Goal: Task Accomplishment & Management: Use online tool/utility

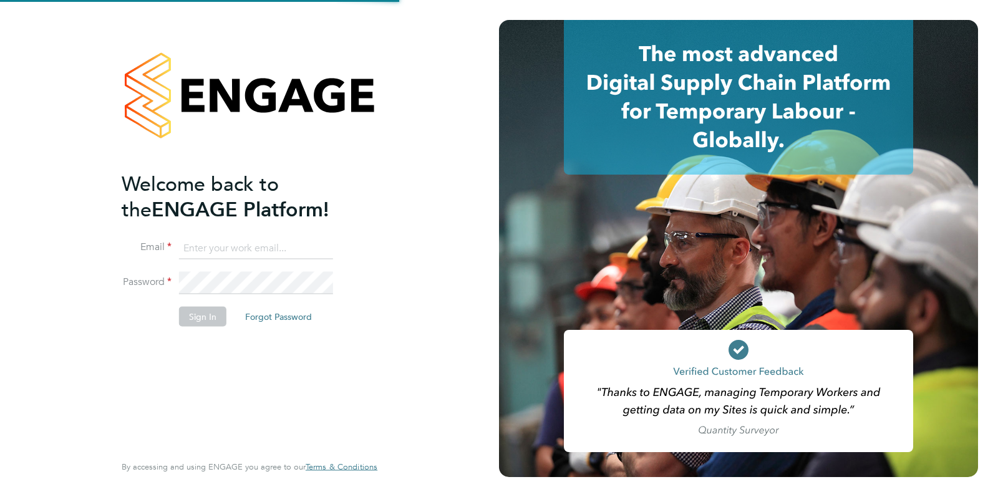
type input "Hugo.Slattery@vistry.co.uk"
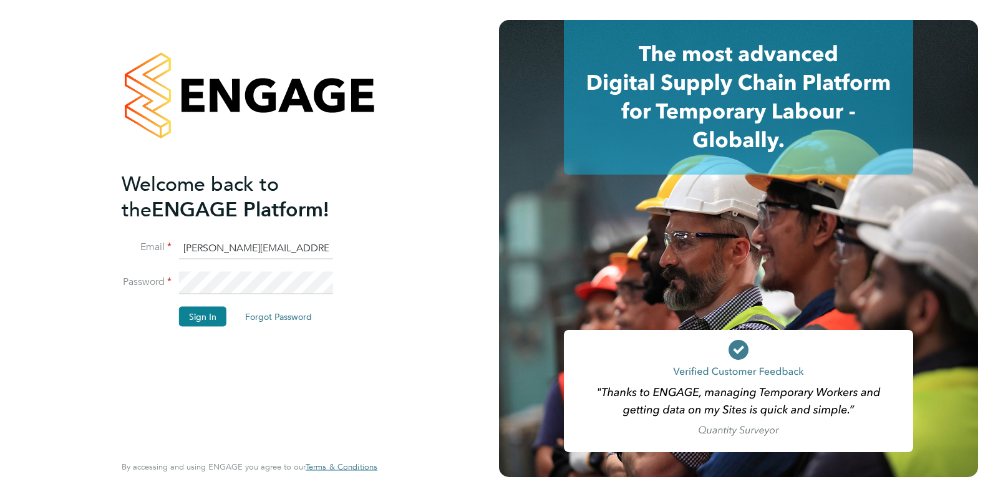
click at [443, 74] on div "Welcome back to the ENGAGE Platform! Email Hugo.Slattery@vistry.co.uk Password …" at bounding box center [249, 248] width 499 height 497
click at [209, 315] on button "Sign In" at bounding box center [202, 316] width 47 height 20
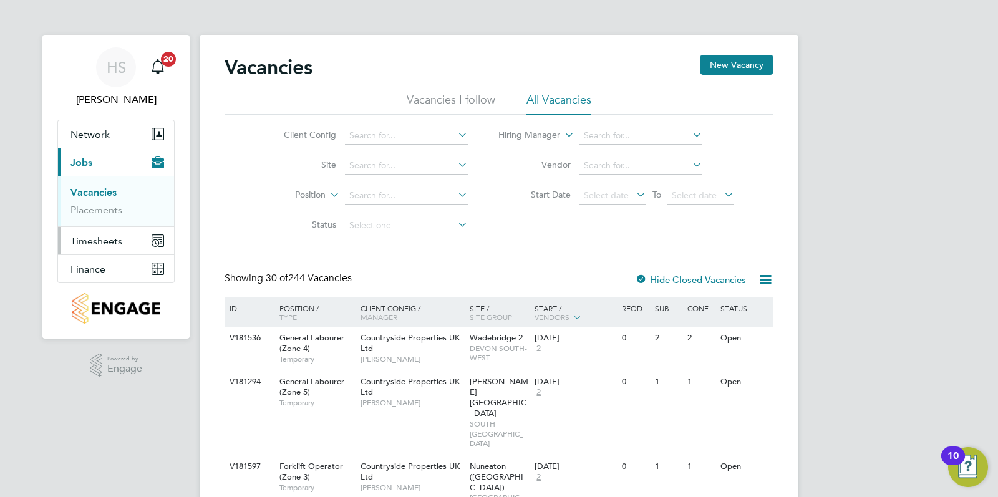
click at [115, 249] on button "Timesheets" at bounding box center [116, 240] width 116 height 27
click at [121, 195] on button "Timesheets" at bounding box center [116, 189] width 116 height 27
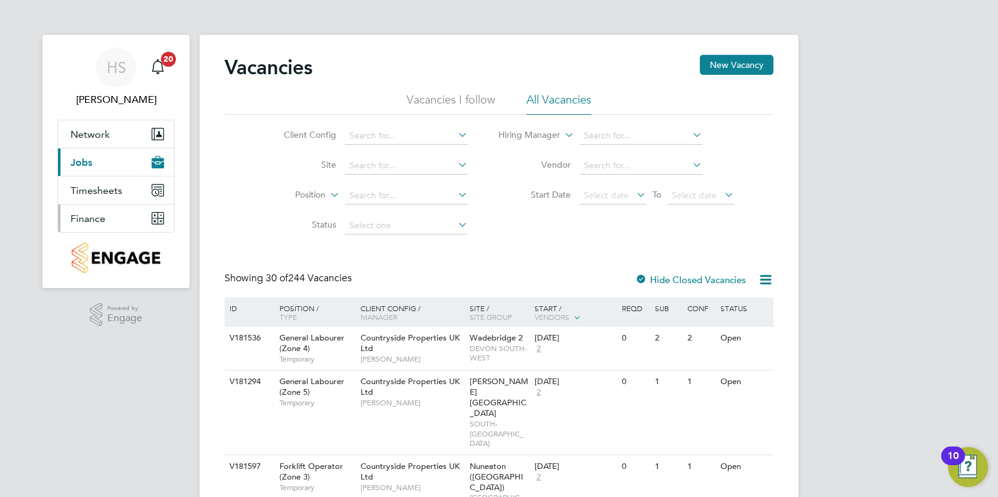
click at [109, 213] on button "Finance" at bounding box center [116, 218] width 116 height 27
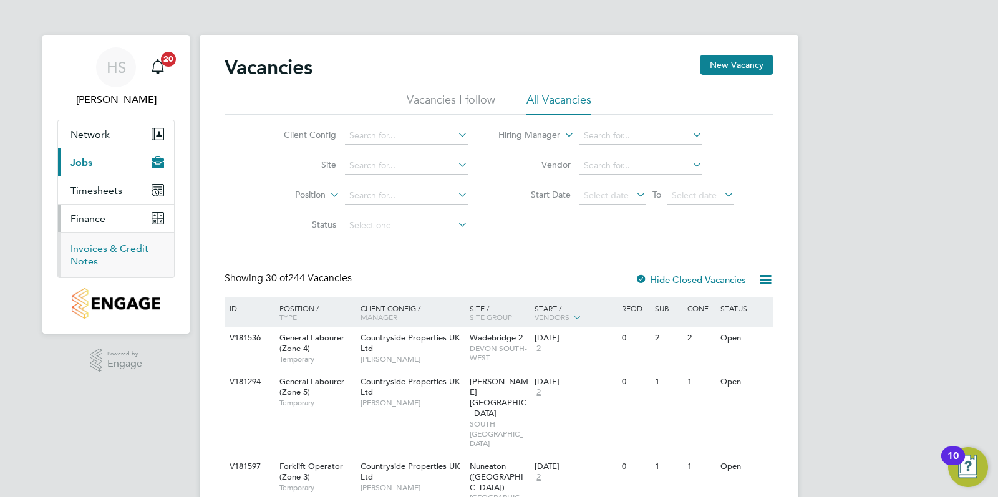
click at [78, 249] on link "Invoices & Credit Notes" at bounding box center [109, 255] width 78 height 24
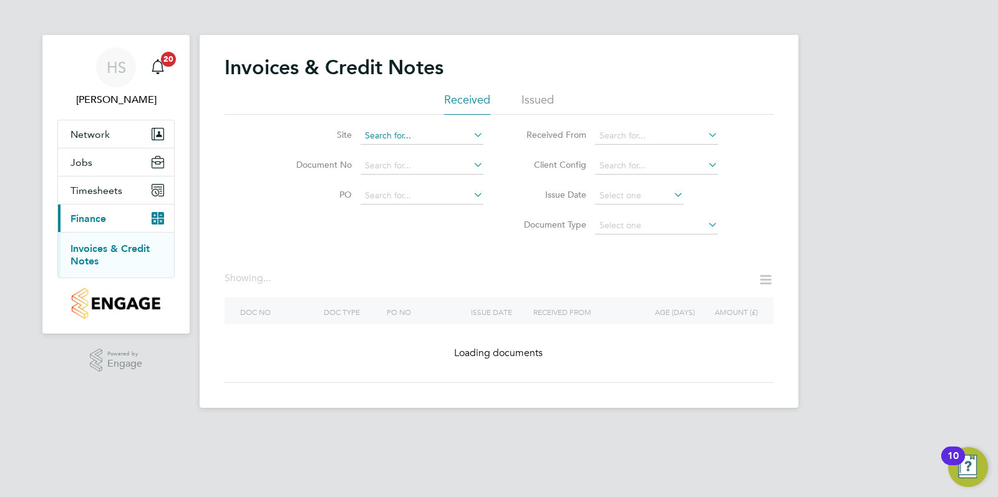
click at [415, 134] on input at bounding box center [421, 135] width 123 height 17
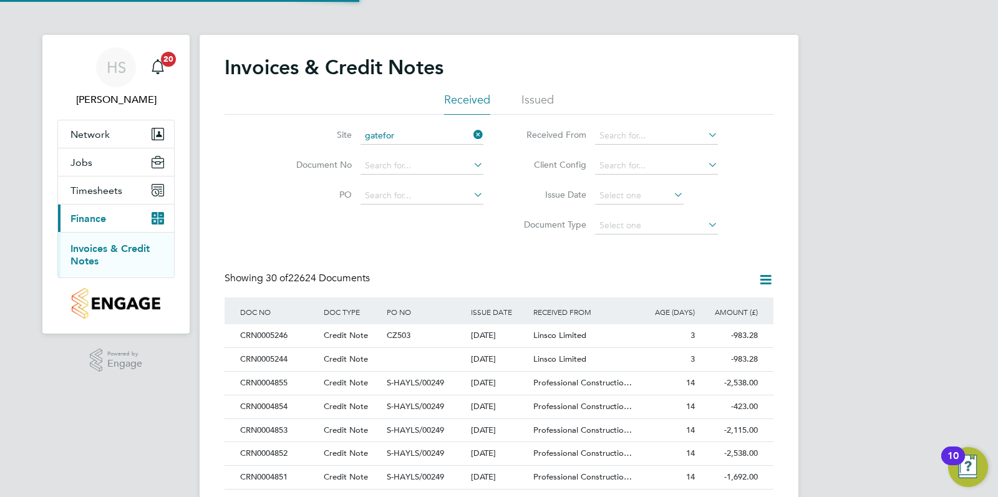
click at [415, 153] on li "Gatefor d" at bounding box center [421, 152] width 123 height 17
type input "Gateford"
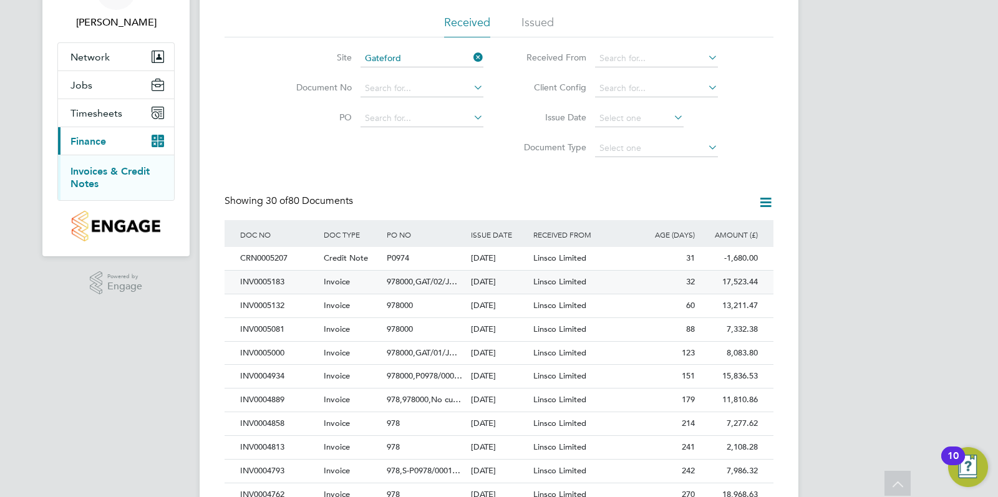
click at [306, 278] on div "INV0005183" at bounding box center [279, 282] width 84 height 23
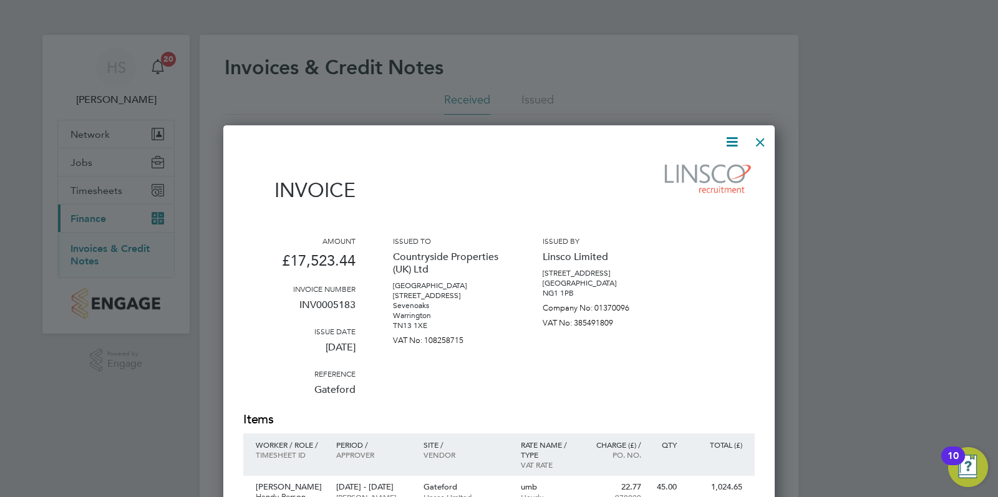
click at [757, 140] on div at bounding box center [760, 139] width 22 height 22
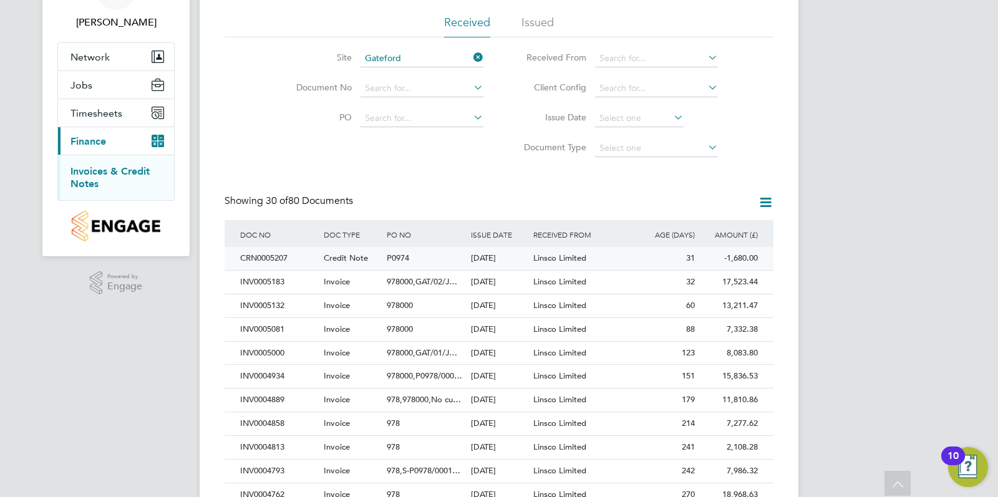
click at [648, 256] on div "31" at bounding box center [666, 258] width 63 height 23
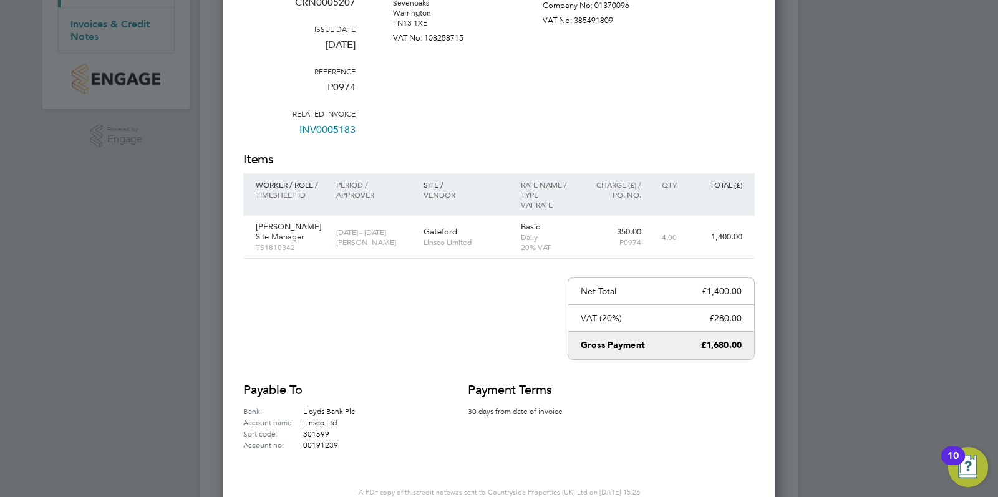
click at [947, 170] on div at bounding box center [499, 248] width 998 height 497
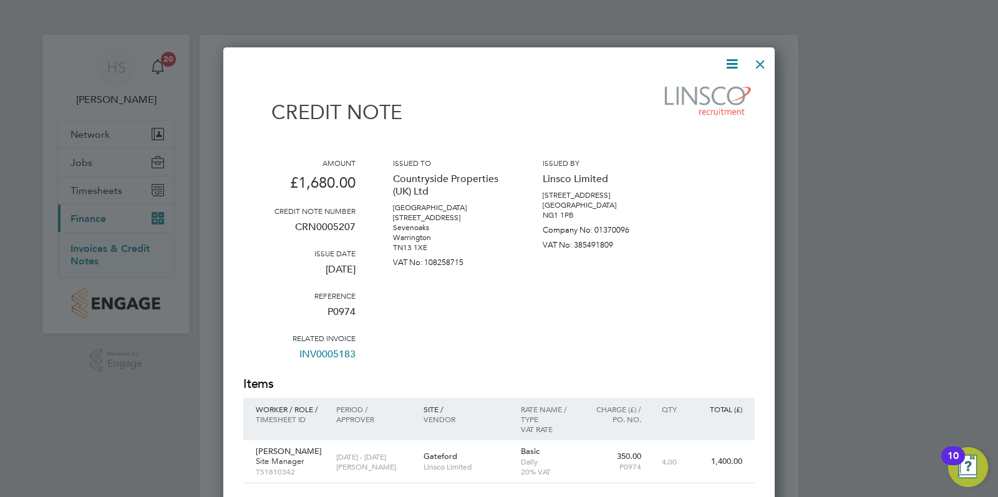
click at [765, 64] on div at bounding box center [760, 61] width 22 height 22
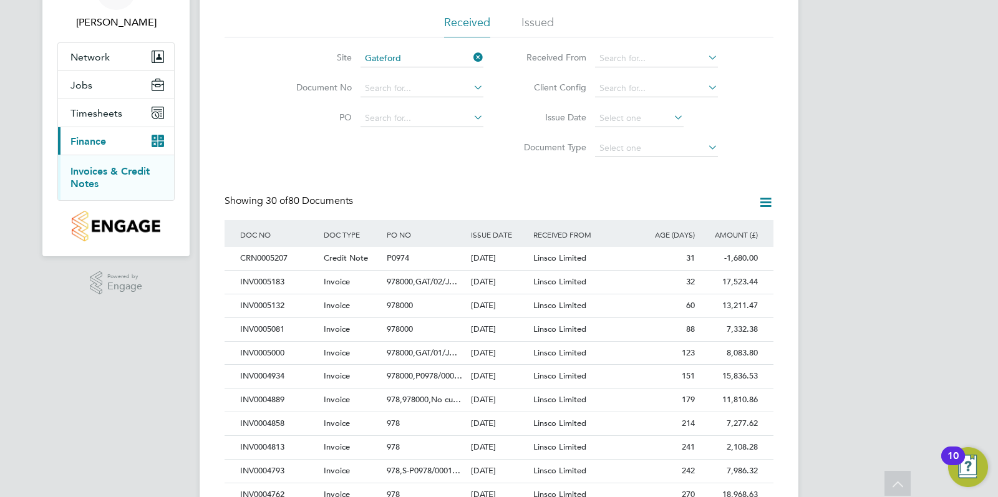
drag, startPoint x: 733, startPoint y: 276, endPoint x: 700, endPoint y: 271, distance: 32.7
click at [733, 276] on div "17,523.44 Unpaid" at bounding box center [729, 282] width 63 height 23
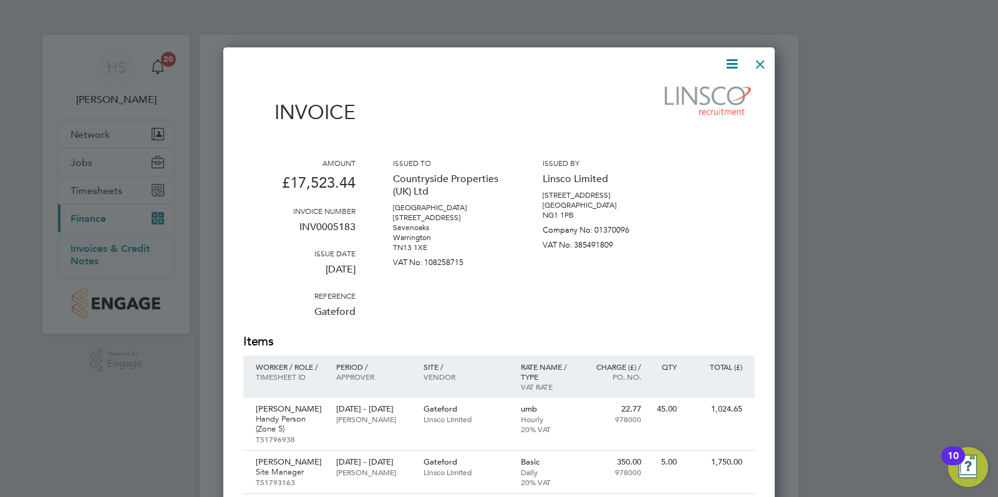
drag, startPoint x: 755, startPoint y: 56, endPoint x: 754, endPoint y: 62, distance: 6.4
click at [756, 56] on div at bounding box center [760, 61] width 22 height 22
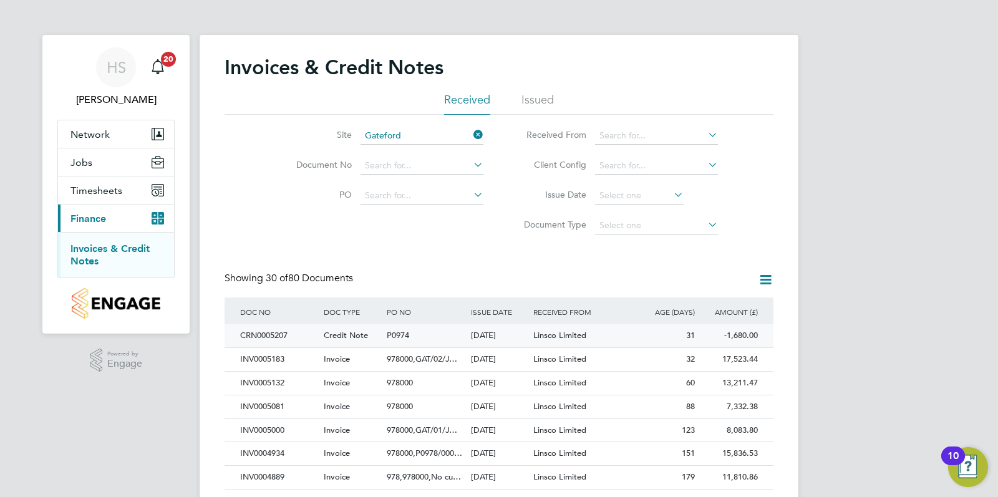
click at [642, 341] on div "31" at bounding box center [666, 335] width 63 height 23
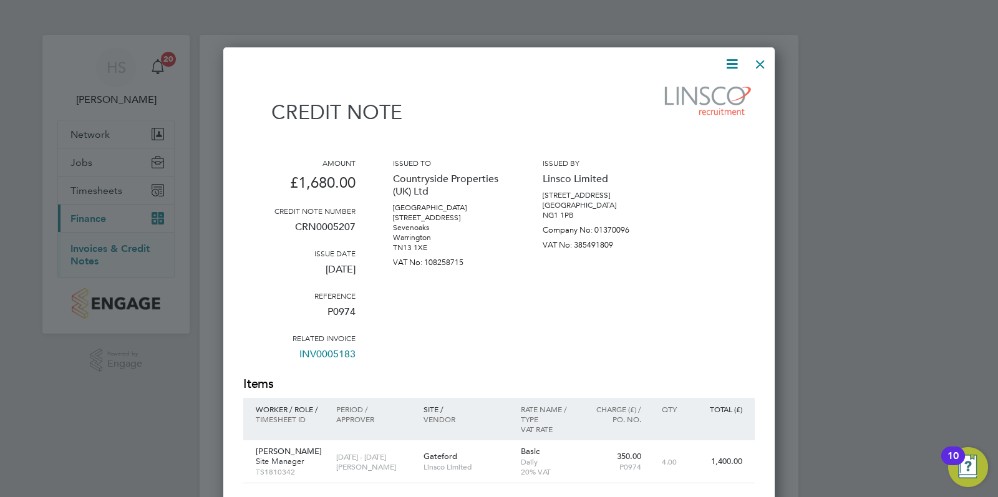
click at [759, 64] on div at bounding box center [760, 61] width 22 height 22
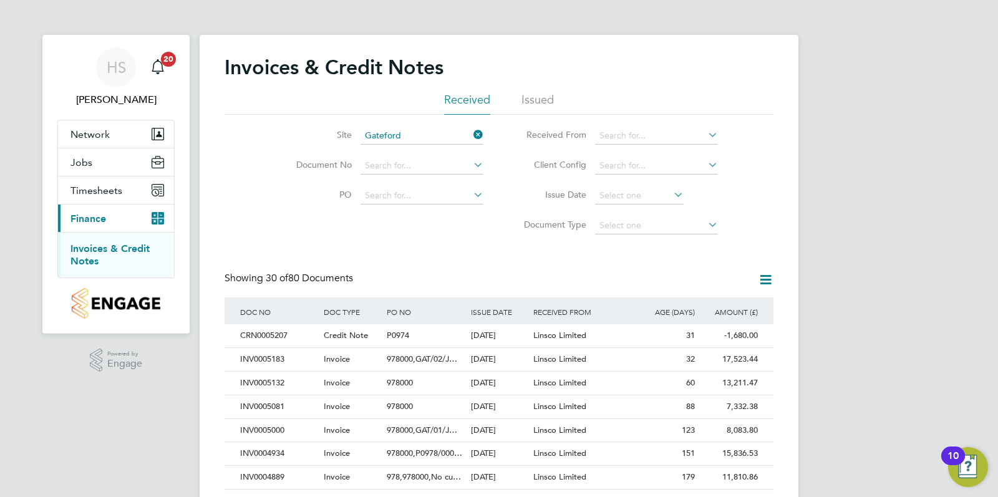
click at [477, 323] on div "ISSUE DATE" at bounding box center [499, 311] width 63 height 29
click at [463, 328] on div "P0974" at bounding box center [426, 335] width 84 height 23
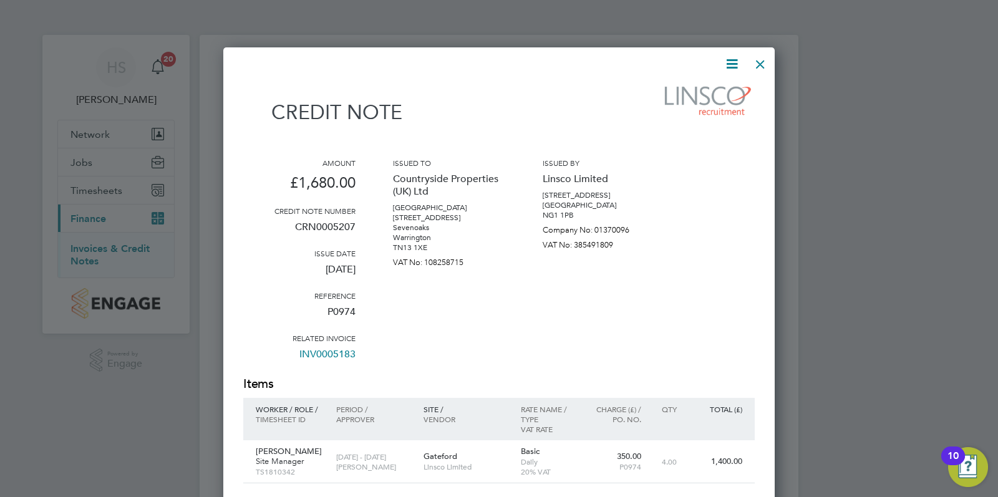
click at [752, 57] on div at bounding box center [760, 61] width 22 height 22
